Goal: Transaction & Acquisition: Purchase product/service

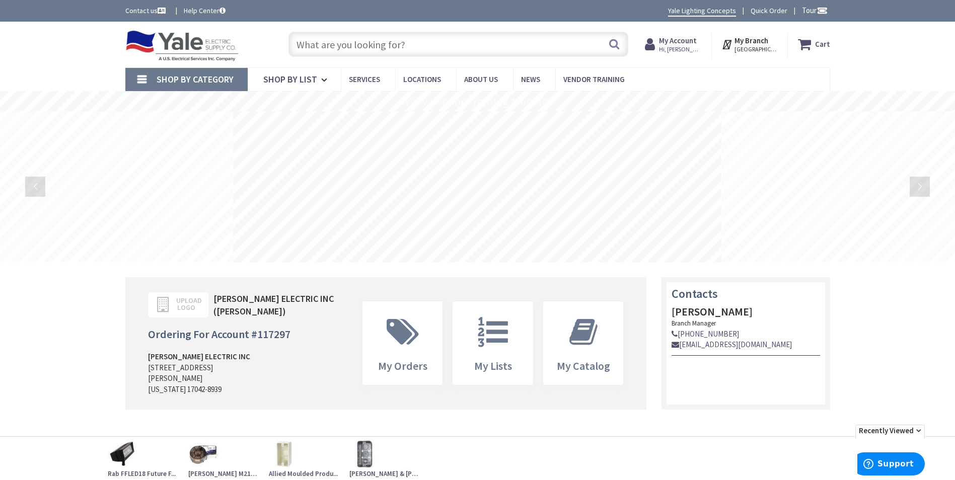
click at [449, 46] on input "text" at bounding box center [458, 44] width 340 height 25
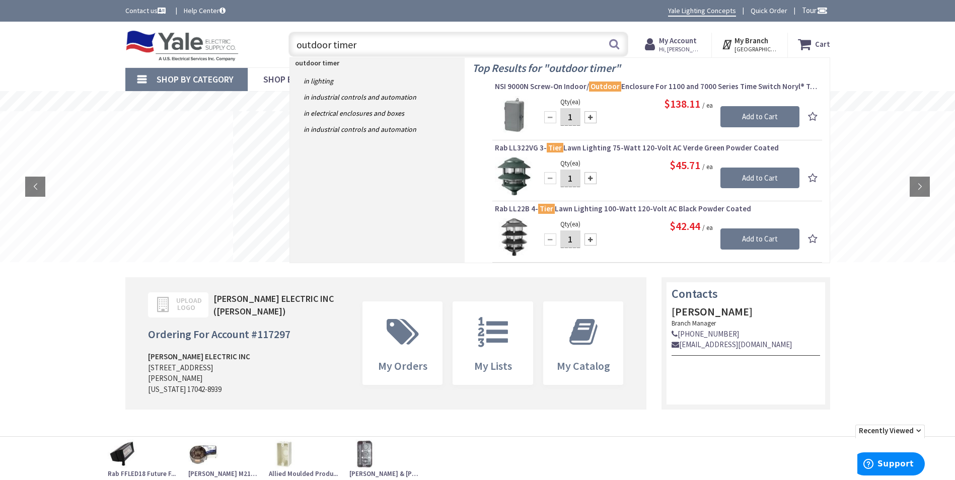
type input "outdoor timer"
click at [517, 117] on img at bounding box center [514, 115] width 38 height 38
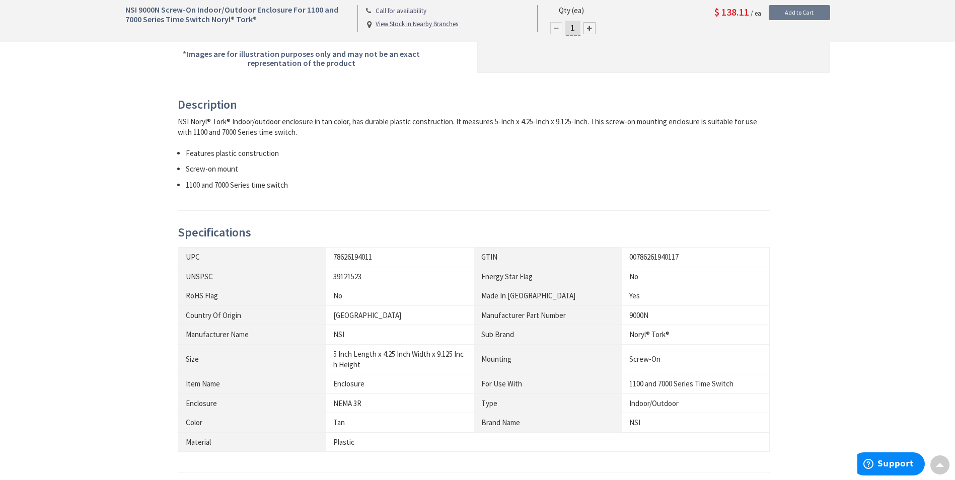
scroll to position [352, 0]
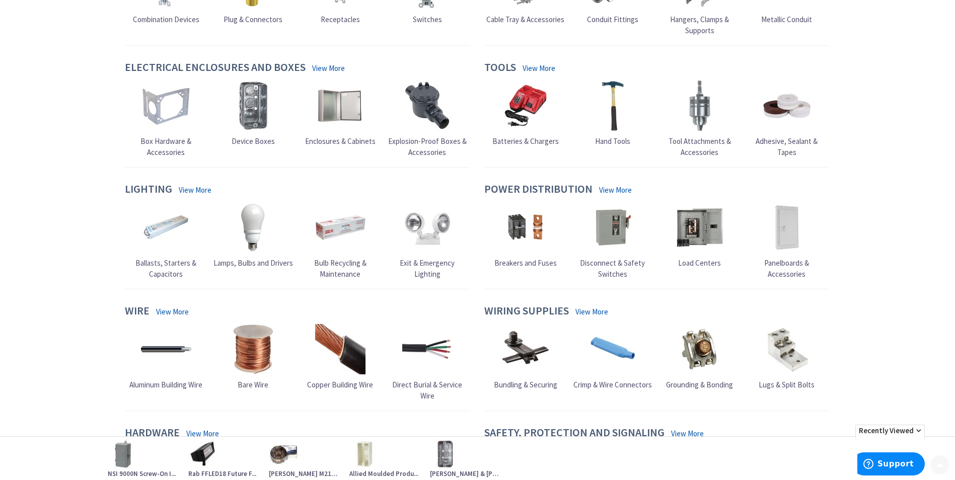
scroll to position [352, 0]
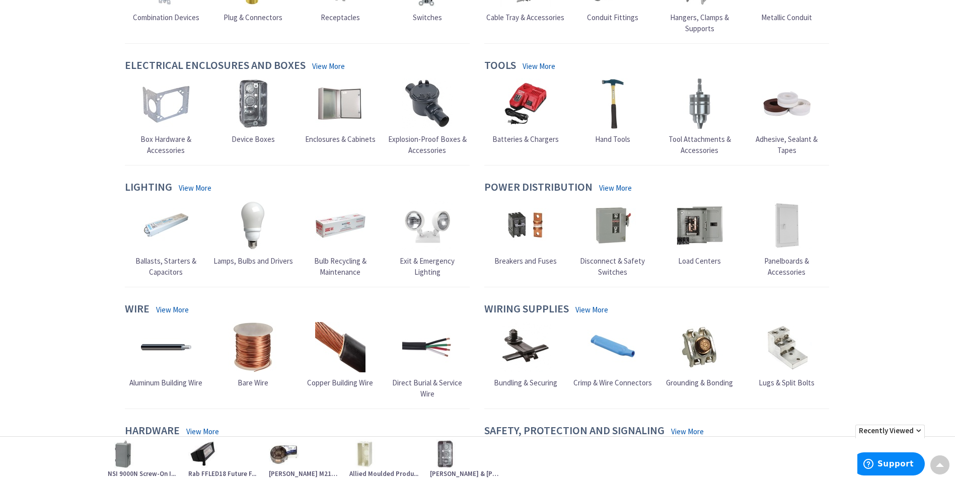
click at [179, 256] on span "Ballasts, Starters & Capacitors" at bounding box center [165, 266] width 61 height 20
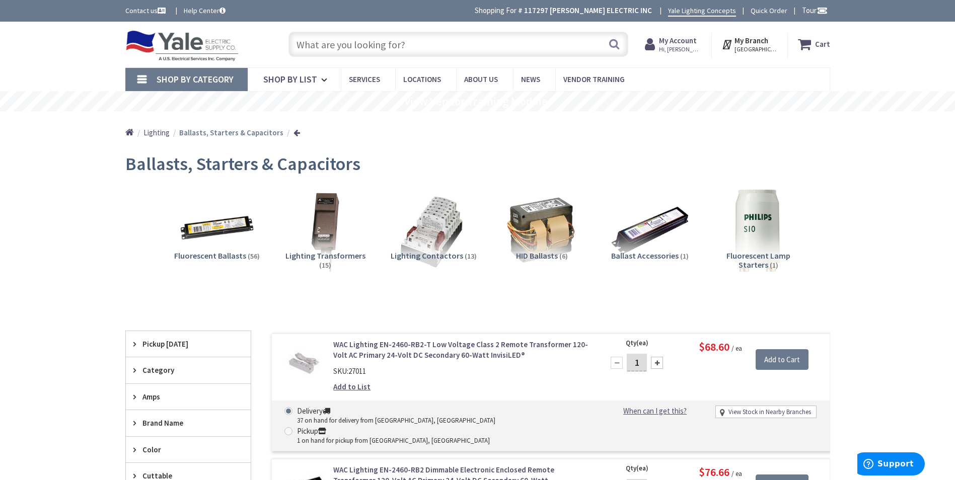
click at [208, 50] on img at bounding box center [182, 45] width 114 height 31
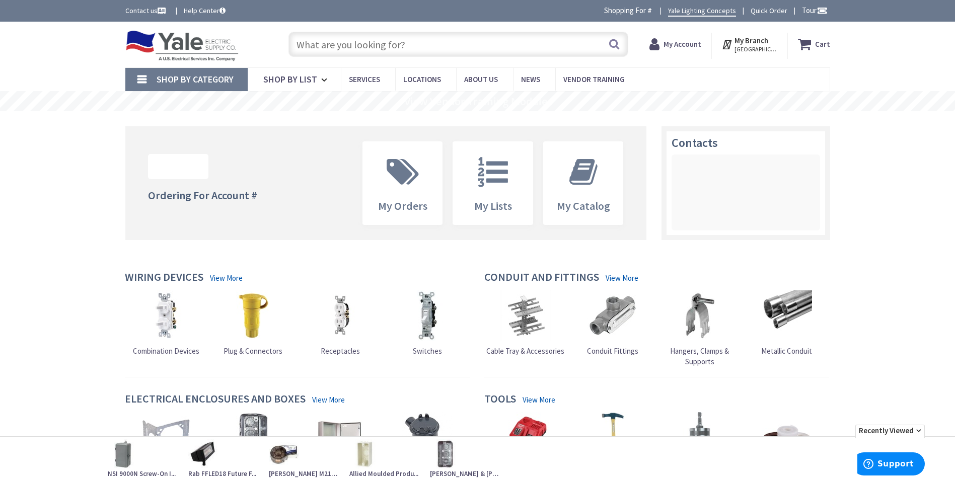
click at [447, 43] on input "text" at bounding box center [458, 44] width 340 height 25
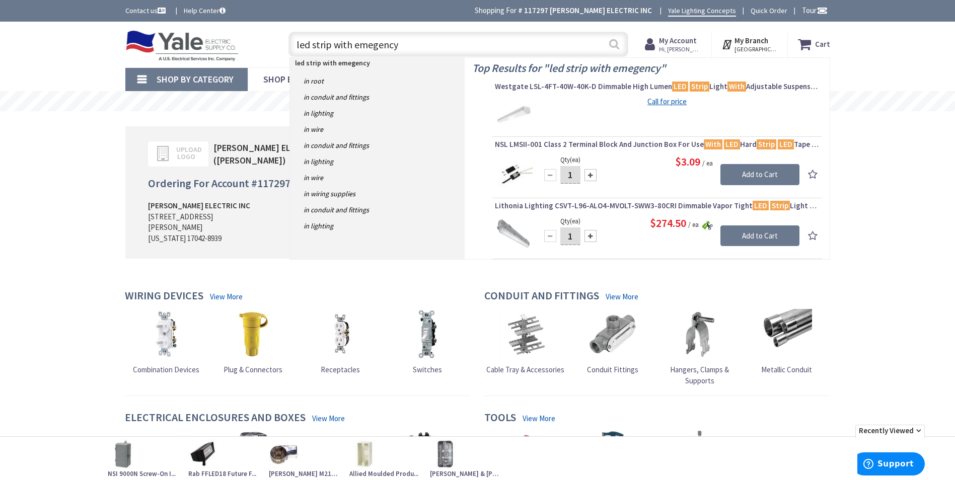
type input "led strip with emegency"
click at [614, 47] on button "Search" at bounding box center [613, 44] width 13 height 23
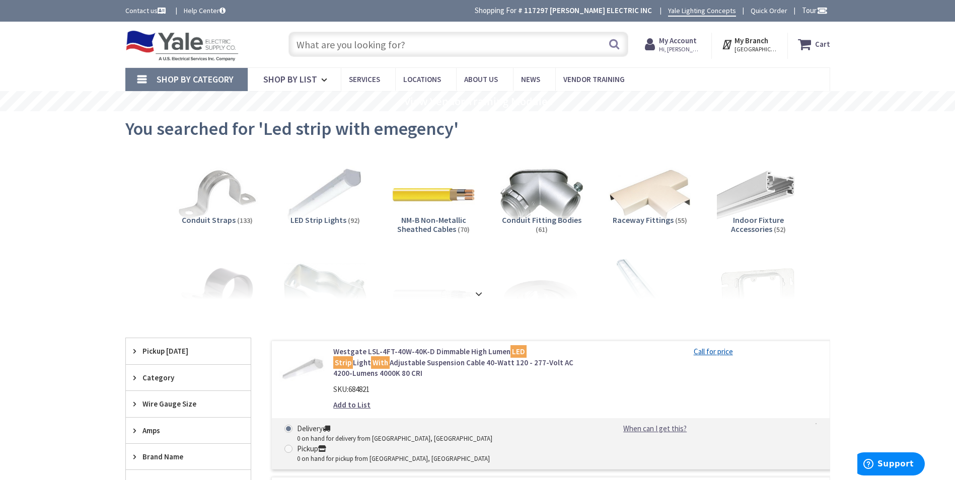
click at [427, 47] on input "text" at bounding box center [458, 44] width 340 height 25
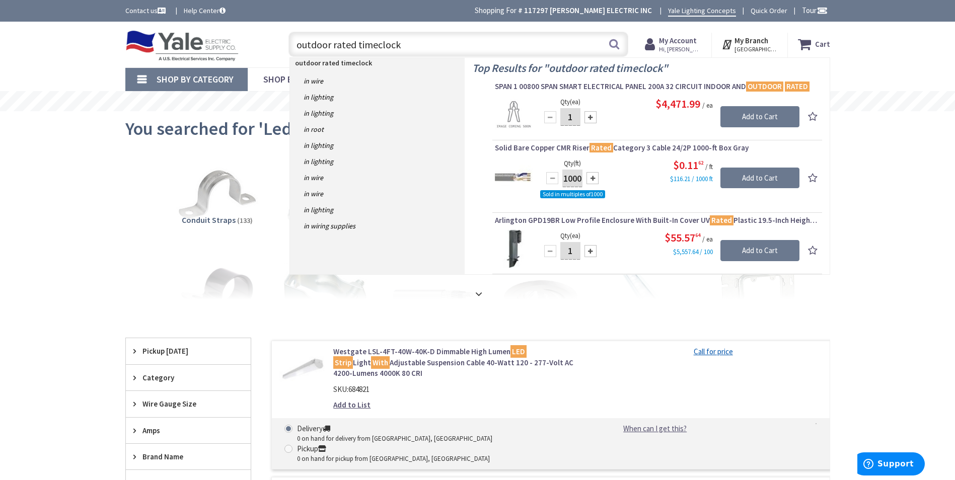
click at [443, 43] on input "outdoor rated timeclock" at bounding box center [458, 44] width 340 height 25
type input "o"
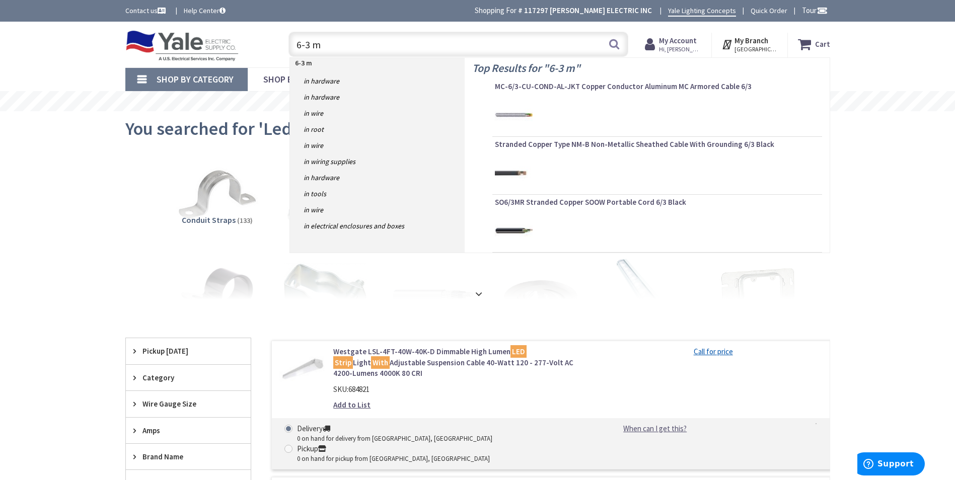
type input "6-3 mc"
